Goal: Task Accomplishment & Management: Manage account settings

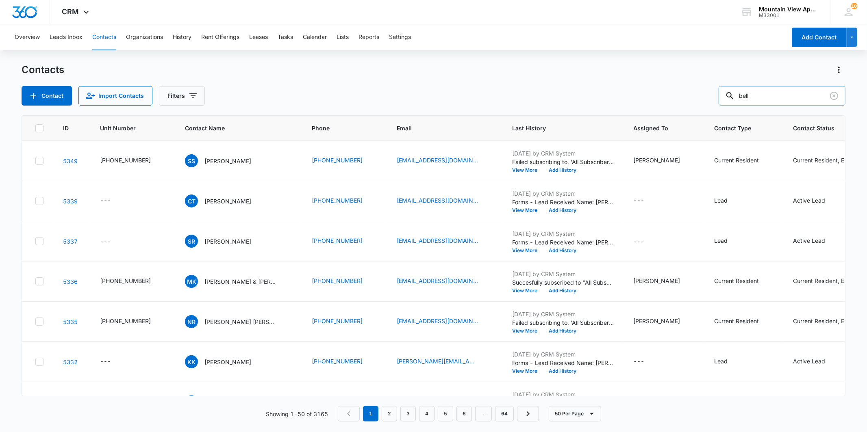
type input "bell"
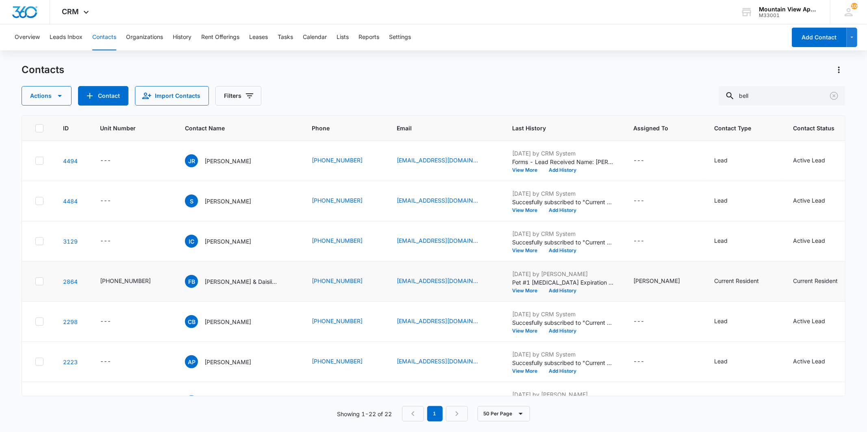
click at [228, 264] on td "FB [PERSON_NAME] & Daisii [PERSON_NAME]" at bounding box center [238, 282] width 127 height 40
click at [229, 281] on p "[PERSON_NAME] & Daisii [PERSON_NAME]" at bounding box center [240, 282] width 73 height 9
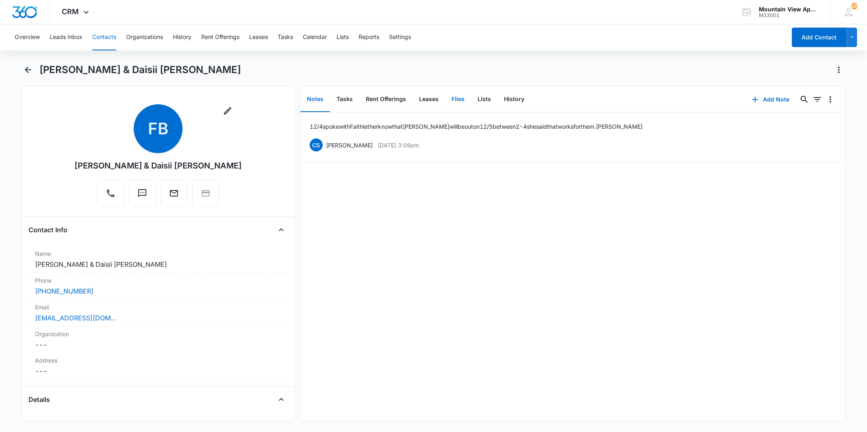
click at [459, 103] on button "Files" at bounding box center [458, 99] width 26 height 25
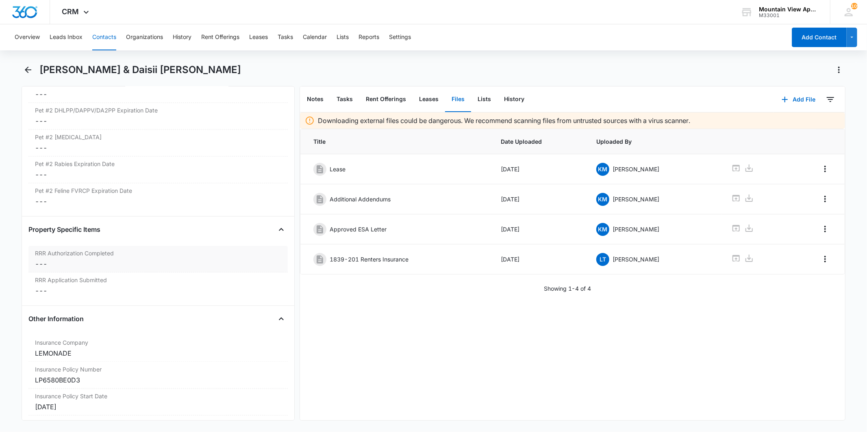
scroll to position [1671, 0]
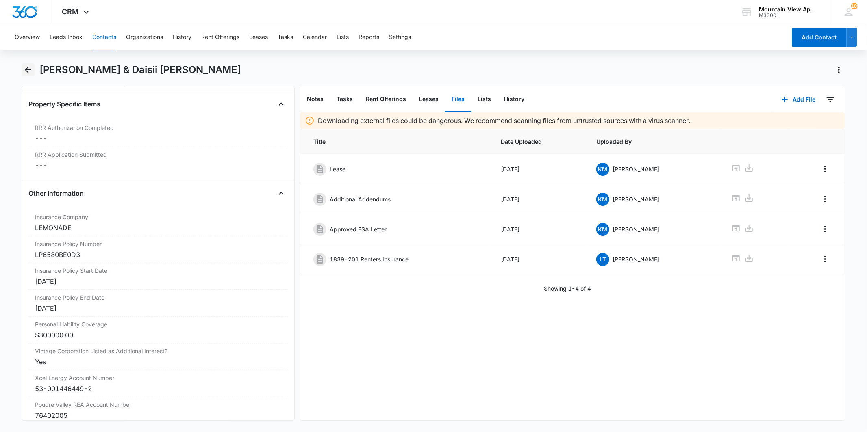
click at [31, 70] on icon "Back" at bounding box center [28, 70] width 10 height 10
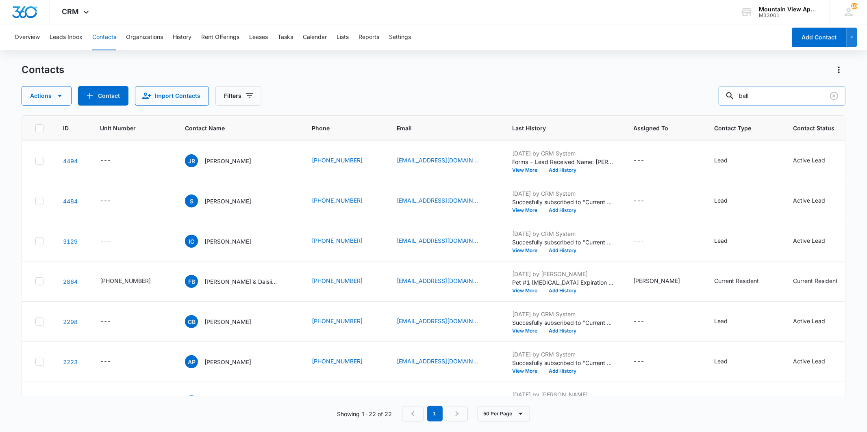
click at [745, 104] on div "bell" at bounding box center [782, 96] width 127 height 20
type input "[PERSON_NAME]"
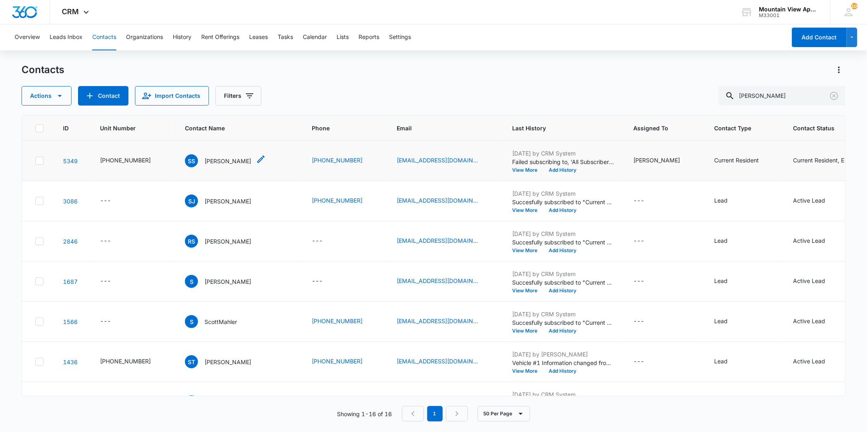
click at [214, 163] on p "[PERSON_NAME]" at bounding box center [227, 161] width 47 height 9
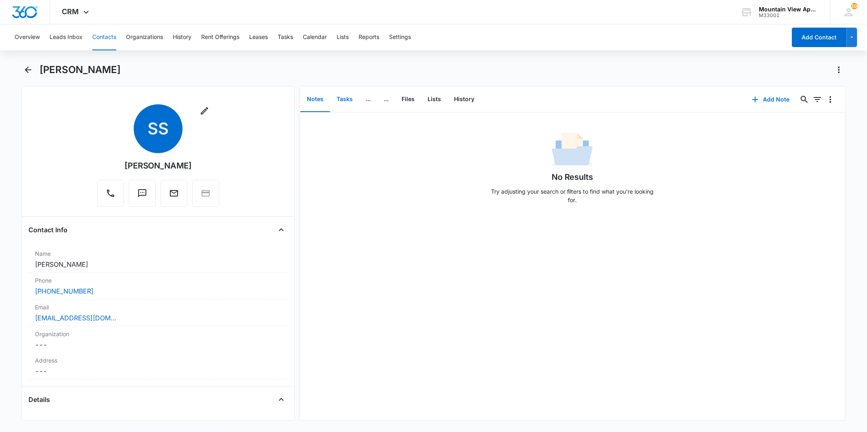
click at [336, 105] on button "Tasks" at bounding box center [344, 99] width 29 height 25
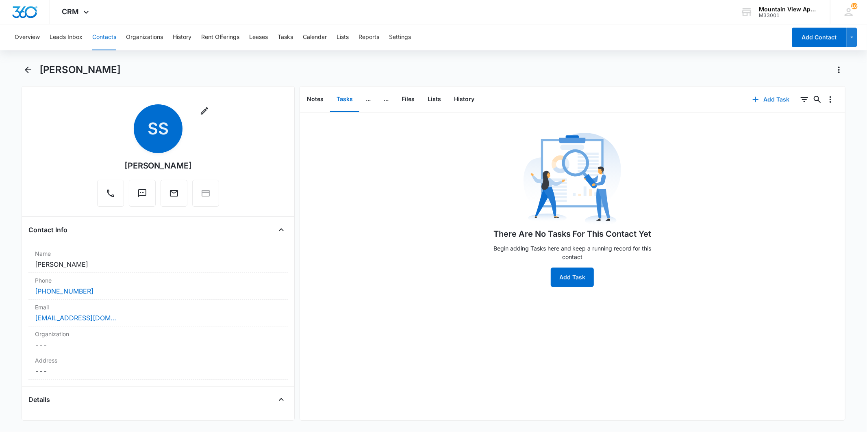
click at [767, 95] on button "Add Task" at bounding box center [771, 100] width 54 height 20
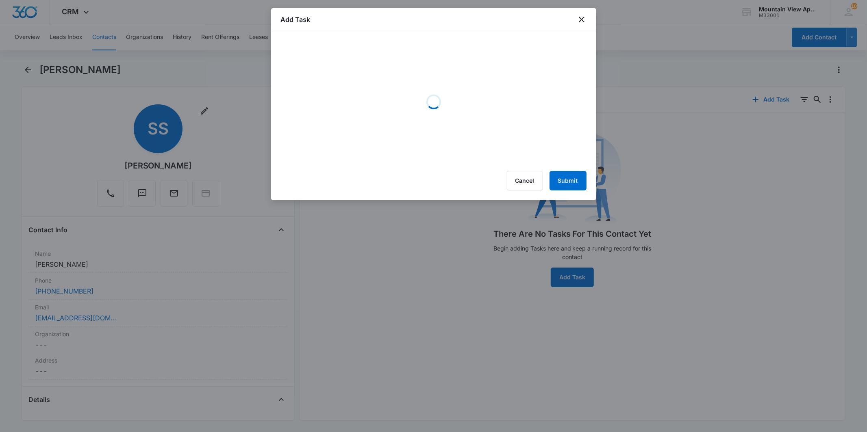
drag, startPoint x: 687, startPoint y: 134, endPoint x: 676, endPoint y: 130, distance: 12.0
click at [687, 135] on div at bounding box center [433, 216] width 867 height 432
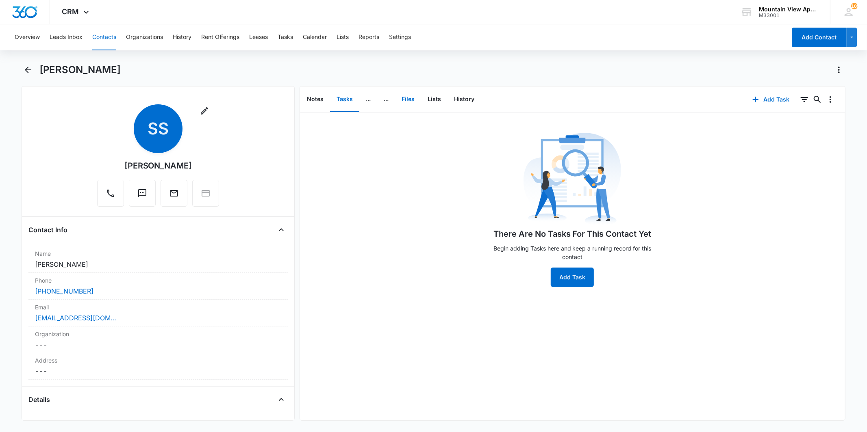
click at [409, 107] on button "Files" at bounding box center [408, 99] width 26 height 25
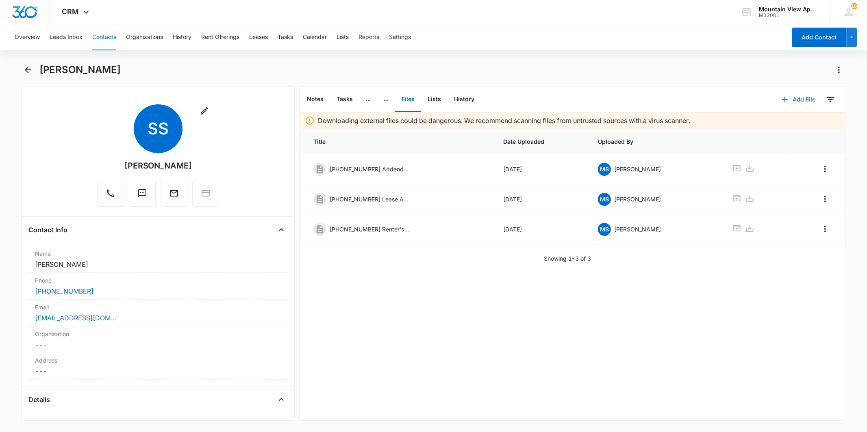
click at [785, 92] on button "Add File" at bounding box center [799, 100] width 50 height 20
click at [782, 121] on button "Upload Files" at bounding box center [792, 125] width 62 height 12
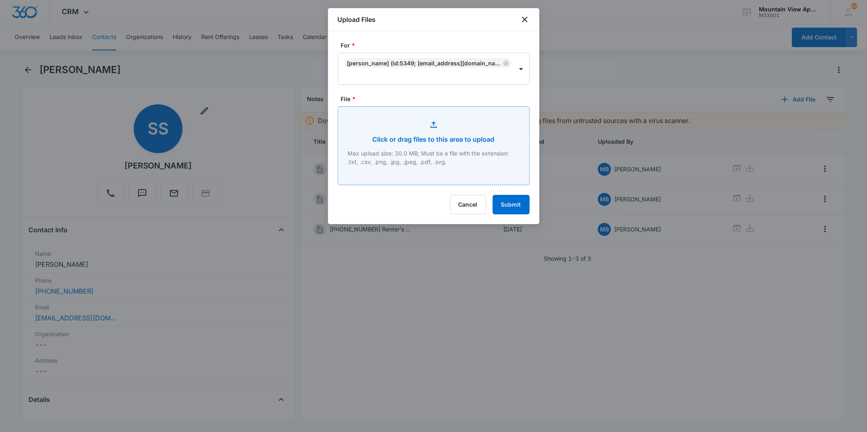
click at [473, 135] on input "File *" at bounding box center [433, 146] width 191 height 78
type input "C:\fakepath\[PHONE_NUMBER] Animal Addendum.pdf"
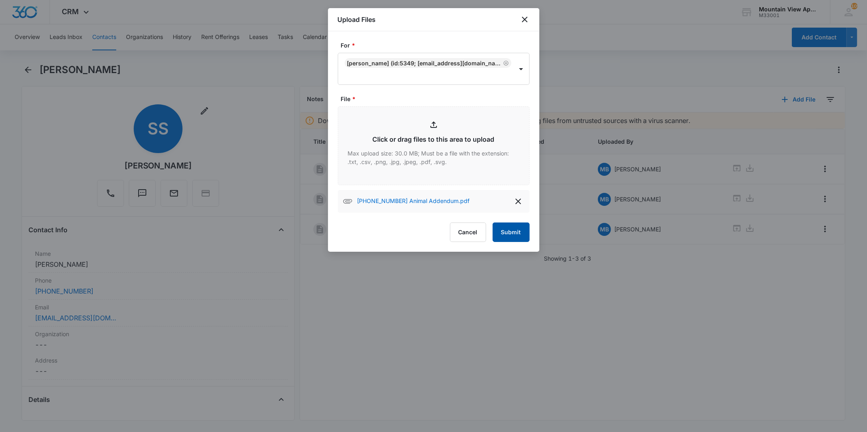
click at [514, 229] on button "Submit" at bounding box center [511, 233] width 37 height 20
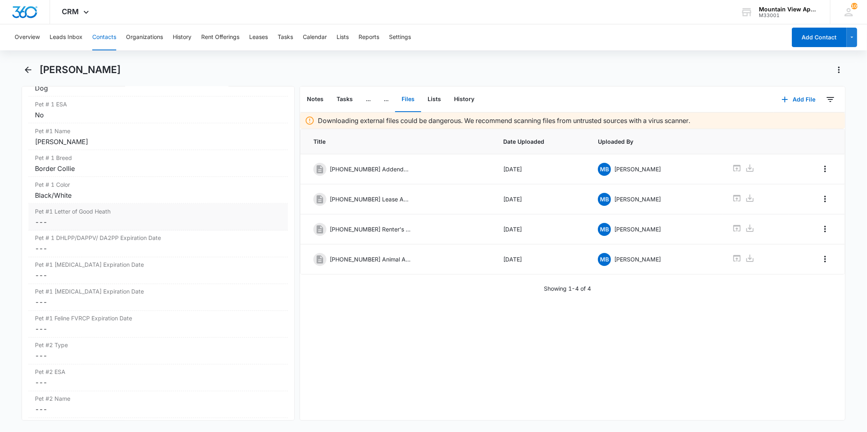
scroll to position [1129, 0]
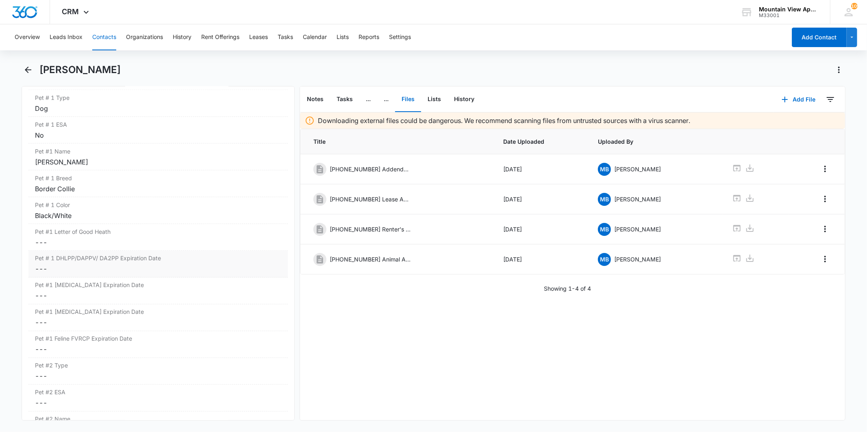
click at [115, 267] on dd "Cancel Save Changes ---" at bounding box center [158, 270] width 246 height 10
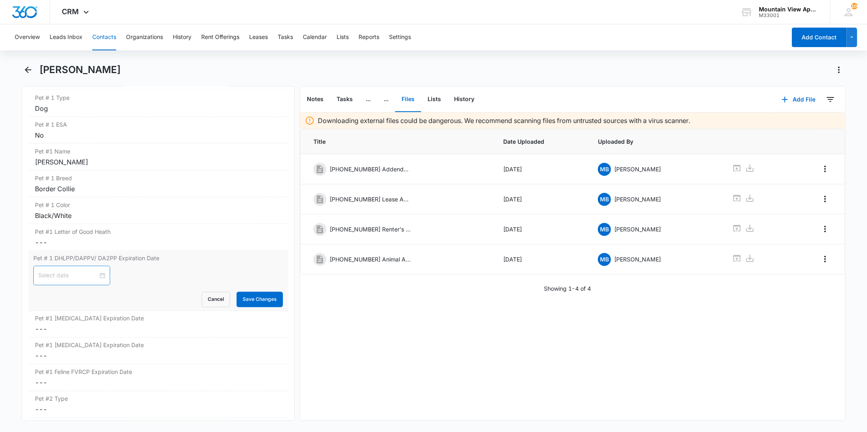
click at [98, 278] on div at bounding box center [71, 276] width 67 height 9
click at [131, 299] on button "button" at bounding box center [130, 296] width 9 height 16
type input "[DATE]"
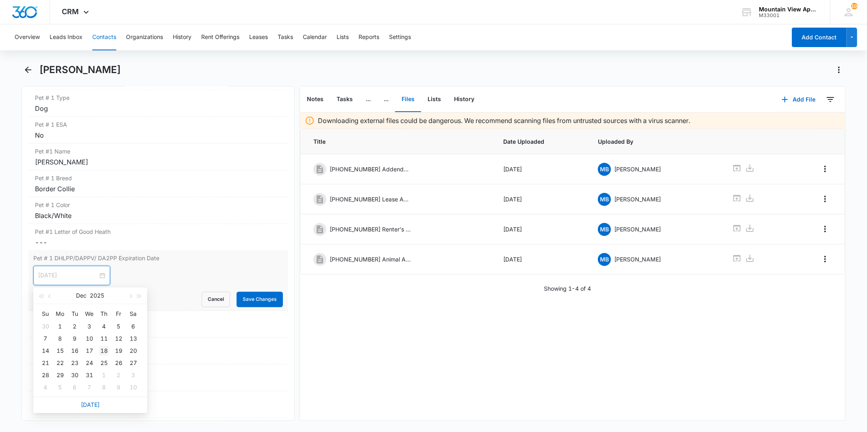
click at [105, 347] on div "18" at bounding box center [104, 351] width 10 height 10
click at [96, 275] on div at bounding box center [71, 276] width 67 height 9
click at [143, 298] on button "button" at bounding box center [139, 296] width 9 height 16
type input "[DATE]"
click at [120, 352] on div "18" at bounding box center [119, 351] width 10 height 10
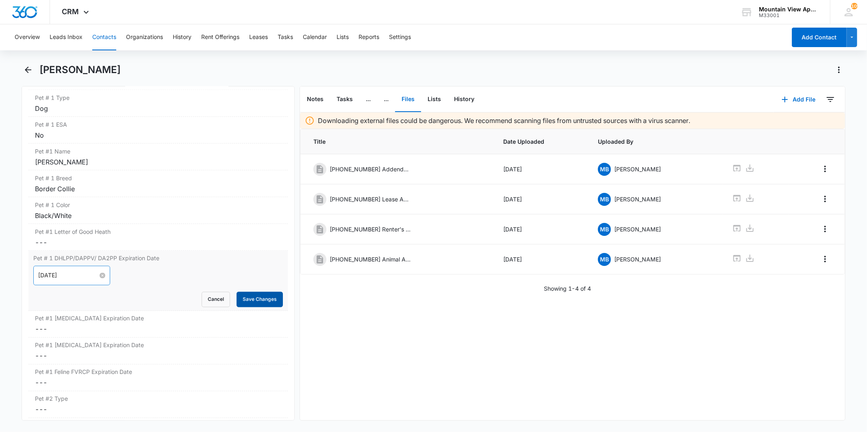
click at [242, 294] on button "Save Changes" at bounding box center [260, 299] width 46 height 15
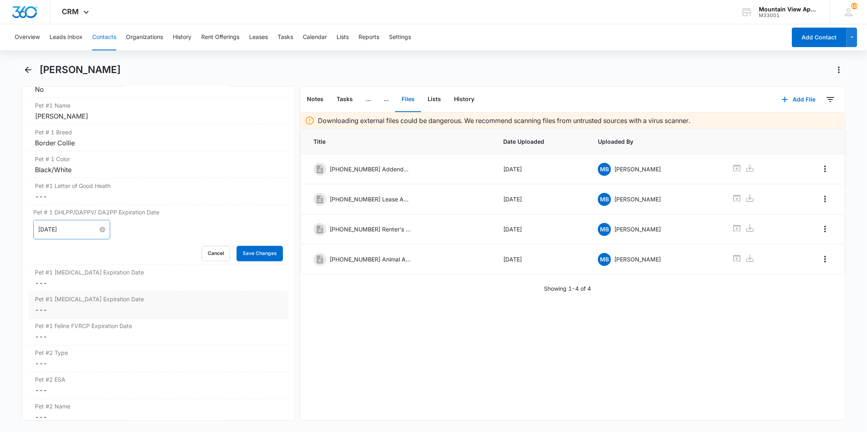
scroll to position [1219, 0]
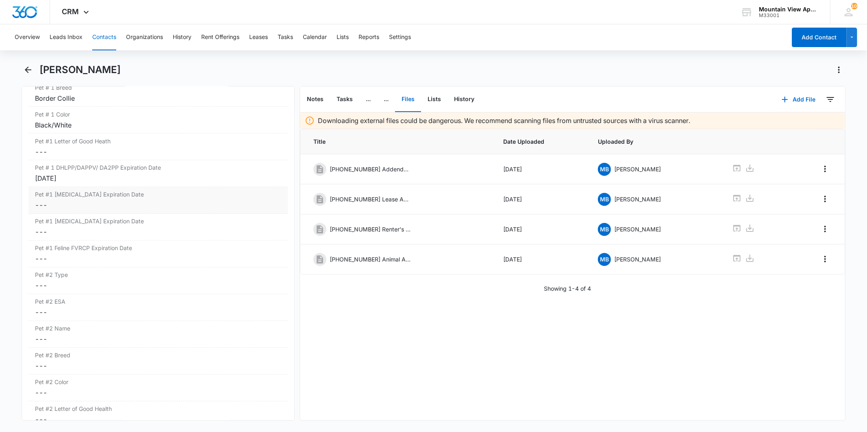
click at [96, 202] on dd "Cancel Save Changes ---" at bounding box center [158, 206] width 246 height 10
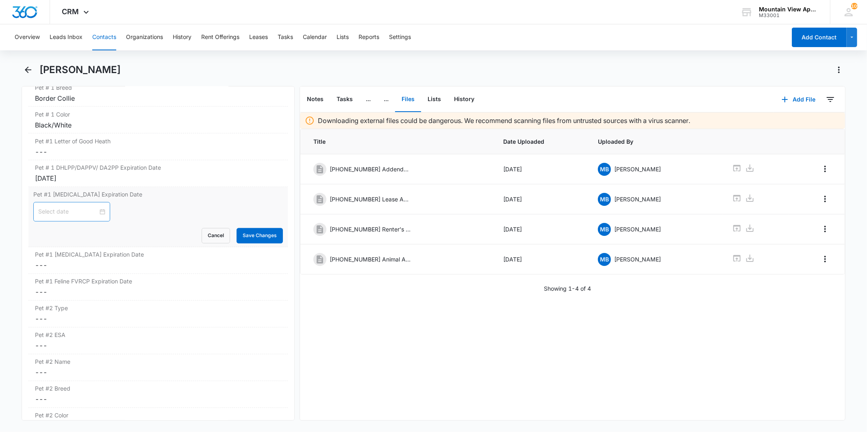
click at [99, 213] on div at bounding box center [71, 212] width 67 height 9
click at [130, 233] on span "button" at bounding box center [130, 233] width 4 height 4
click at [143, 233] on button "button" at bounding box center [139, 232] width 9 height 16
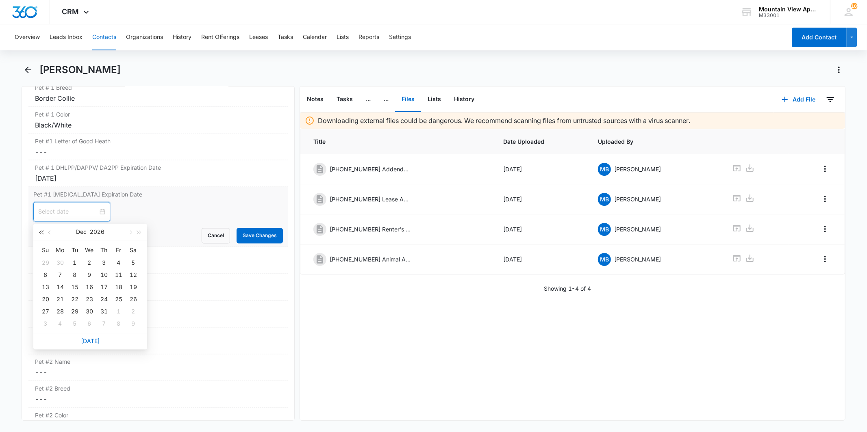
click at [41, 232] on span "button" at bounding box center [41, 233] width 4 height 4
type input "[DATE]"
click at [105, 287] on div "18" at bounding box center [104, 288] width 10 height 10
click at [241, 236] on button "Save Changes" at bounding box center [260, 235] width 46 height 15
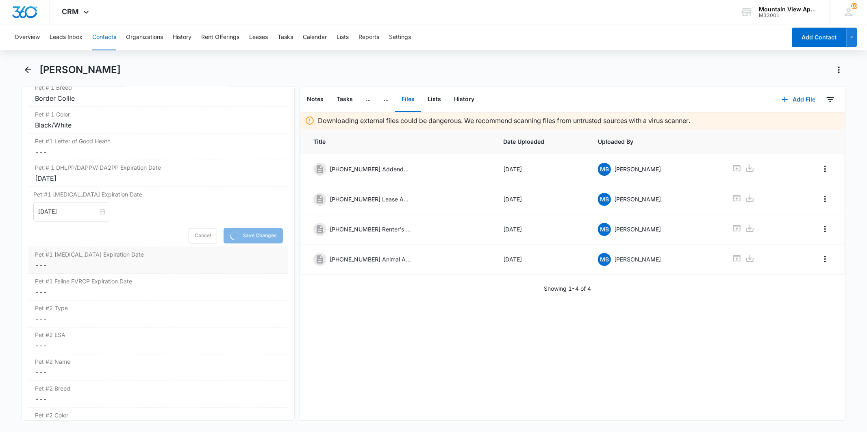
click at [133, 255] on label "Pet #1 [MEDICAL_DATA] Expiration Date" at bounding box center [158, 255] width 246 height 9
click at [96, 275] on div at bounding box center [71, 272] width 67 height 9
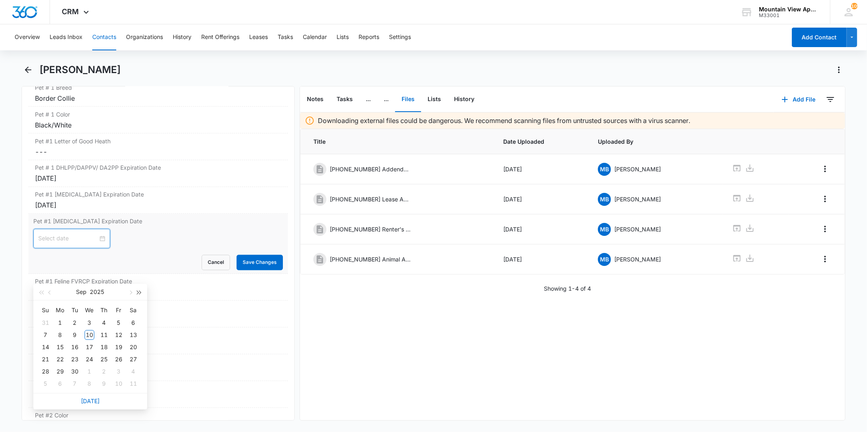
click at [139, 291] on span "button" at bounding box center [139, 293] width 4 height 4
click at [128, 296] on button "button" at bounding box center [130, 292] width 9 height 16
type input "[DATE]"
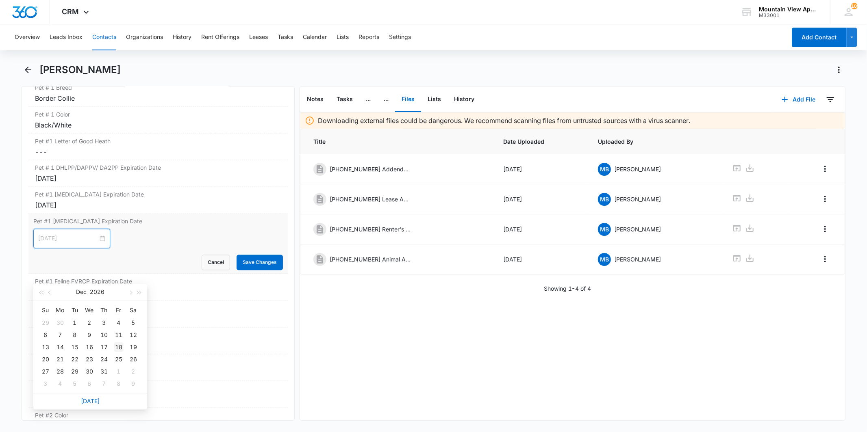
click at [121, 348] on div "18" at bounding box center [119, 348] width 10 height 10
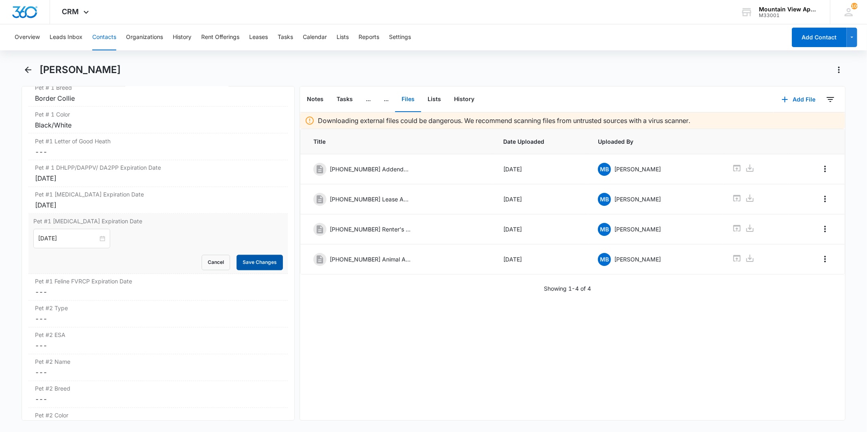
click at [249, 263] on button "Save Changes" at bounding box center [260, 262] width 46 height 15
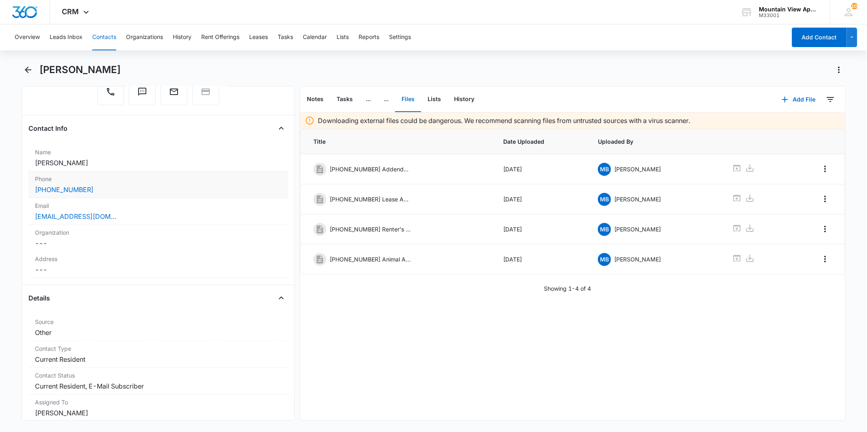
scroll to position [0, 0]
